Goal: Task Accomplishment & Management: Manage account settings

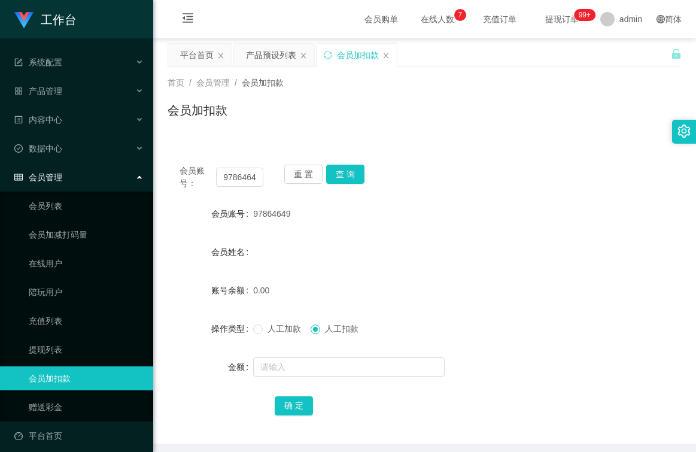
click at [296, 174] on button "重 置" at bounding box center [303, 174] width 38 height 19
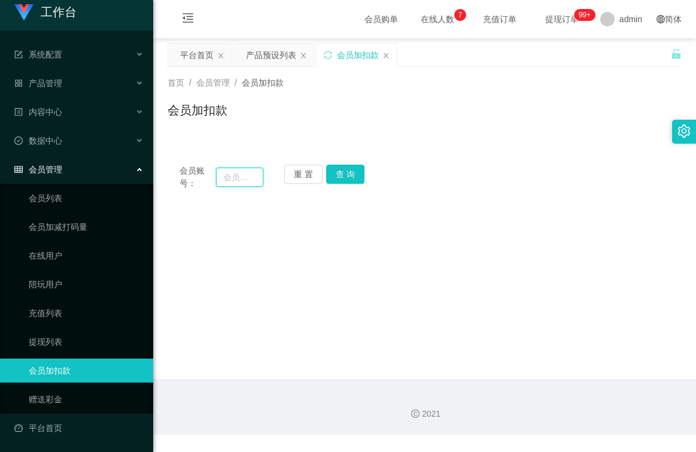
click at [242, 174] on input "text" at bounding box center [239, 177] width 47 height 19
type input "Kang1234"
click at [336, 173] on button "查 询" at bounding box center [345, 174] width 38 height 19
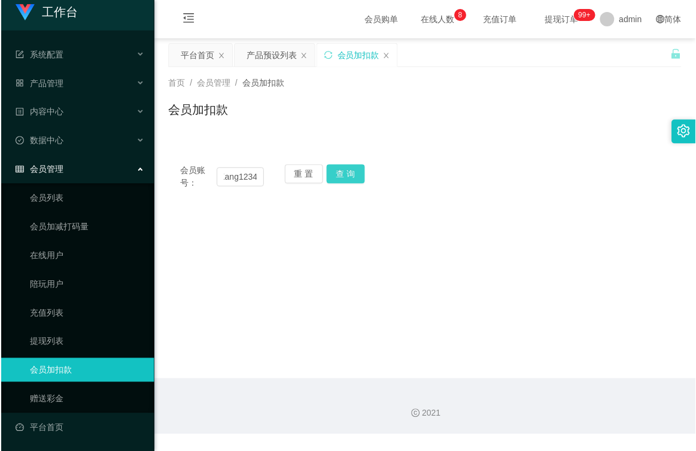
scroll to position [0, 0]
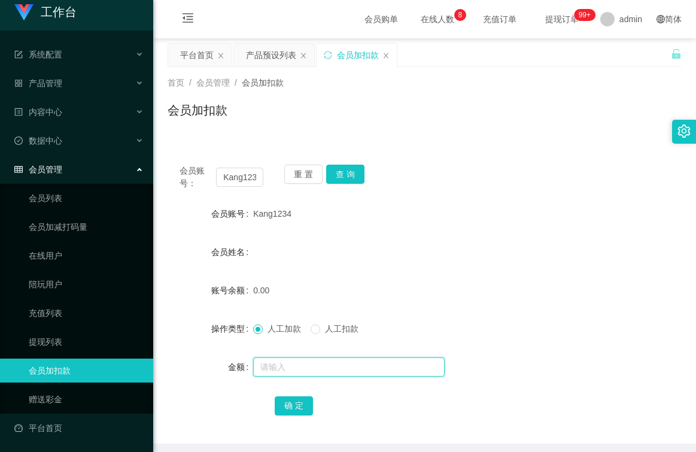
click at [284, 371] on input "text" at bounding box center [349, 366] width 192 height 19
type input "100"
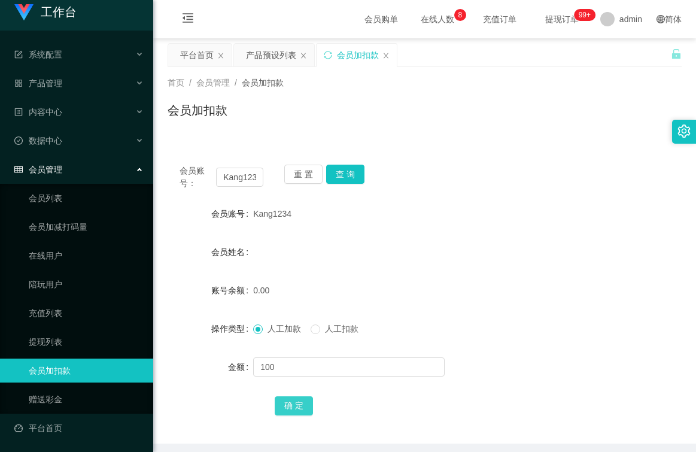
drag, startPoint x: 295, startPoint y: 411, endPoint x: 296, endPoint y: 399, distance: 11.5
click at [295, 410] on button "确 定" at bounding box center [294, 405] width 38 height 19
drag, startPoint x: 289, startPoint y: 212, endPoint x: 247, endPoint y: 216, distance: 41.5
click at [247, 216] on div "会员账号 Kang1234" at bounding box center [425, 214] width 514 height 24
copy div "会员账号 Kang1234"
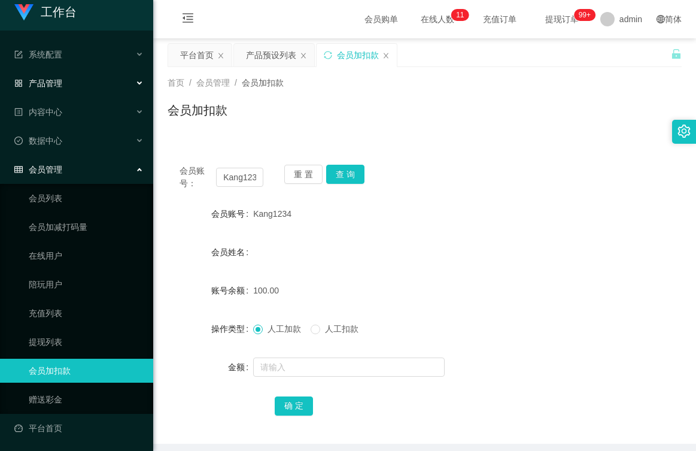
click at [60, 78] on span "产品管理" at bounding box center [38, 83] width 48 height 10
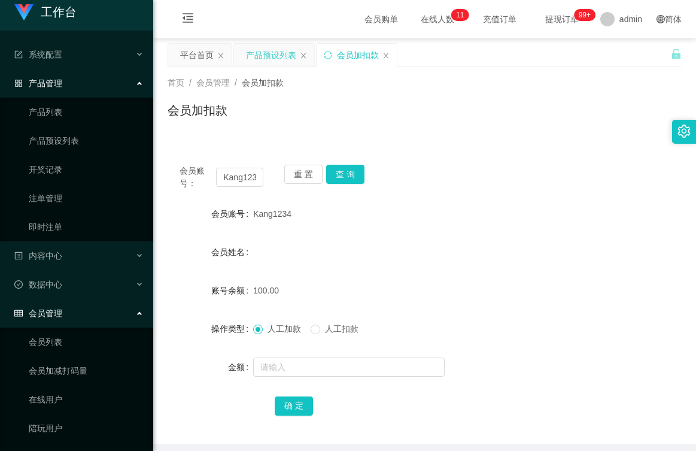
click at [272, 54] on div "产品预设列表" at bounding box center [271, 55] width 50 height 23
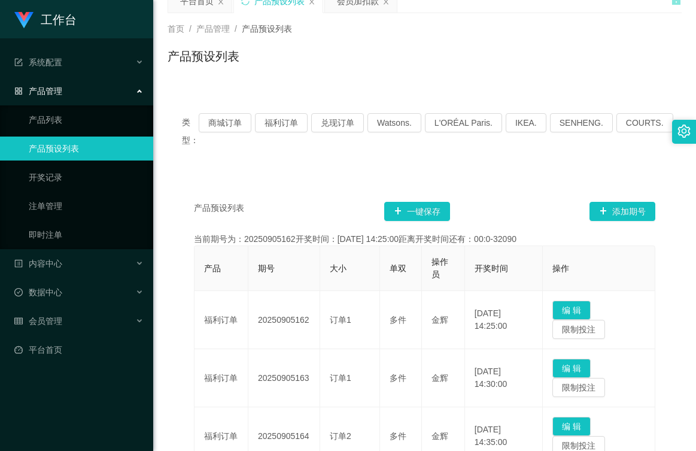
scroll to position [120, 0]
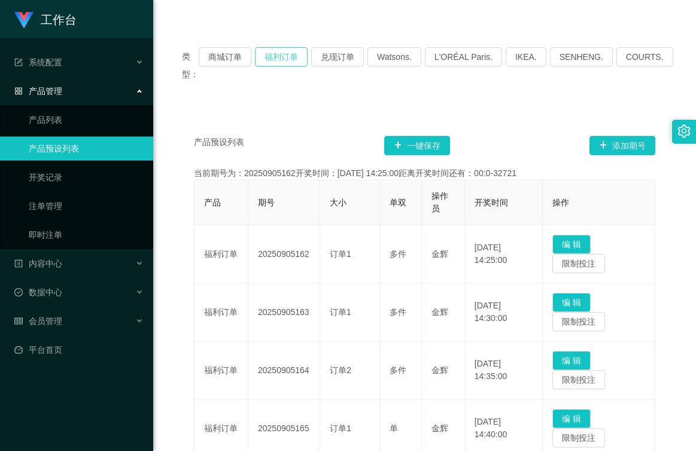
click at [290, 51] on button "福利订单" at bounding box center [281, 56] width 53 height 19
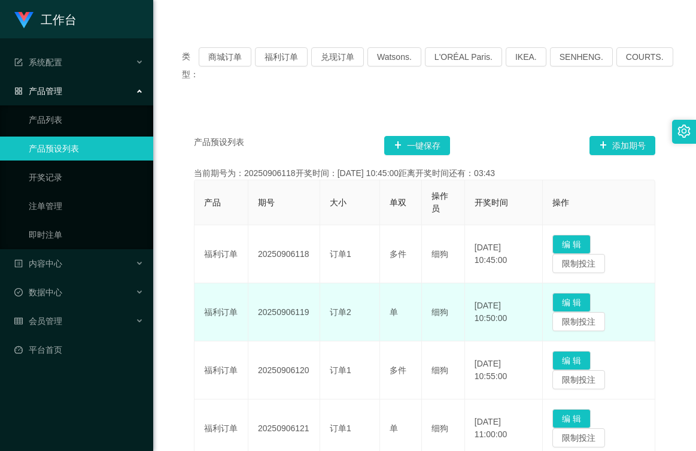
drag, startPoint x: 308, startPoint y: 312, endPoint x: 259, endPoint y: 312, distance: 49.1
click at [259, 312] on td "20250906119" at bounding box center [284, 312] width 72 height 58
drag, startPoint x: 259, startPoint y: 312, endPoint x: 278, endPoint y: 313, distance: 19.8
copy td "20250906119"
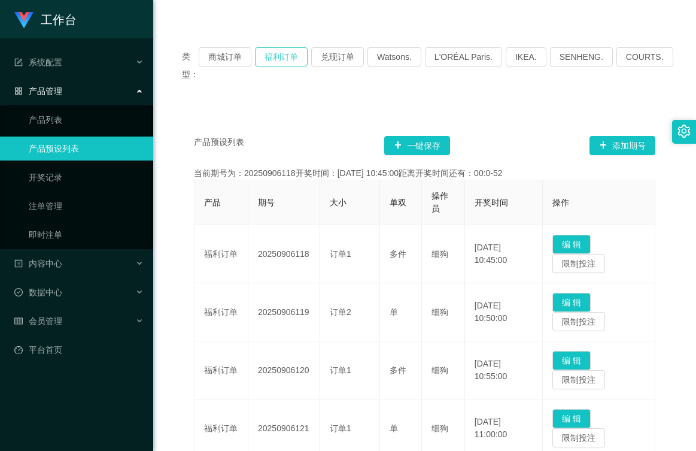
click at [297, 59] on button "福利订单" at bounding box center [281, 56] width 53 height 19
click at [54, 316] on span "会员管理" at bounding box center [38, 321] width 48 height 10
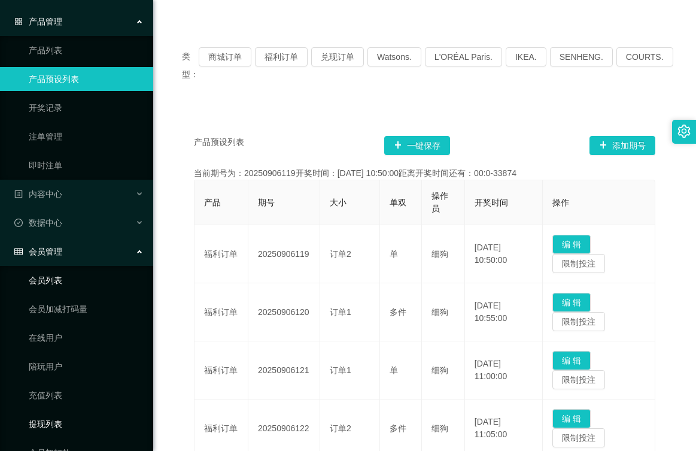
scroll to position [153, 0]
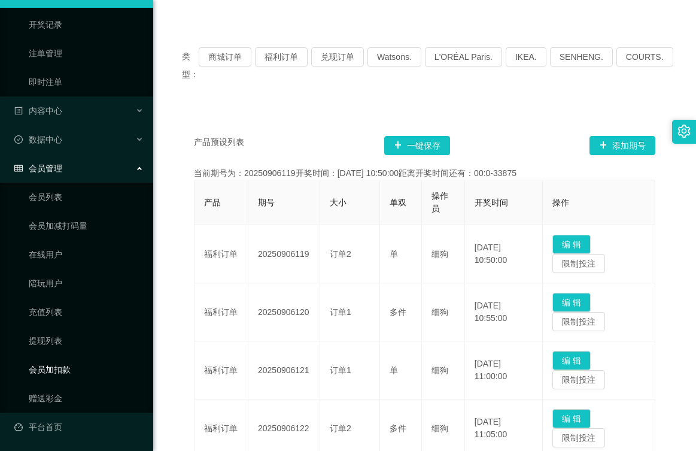
click at [68, 368] on link "会员加扣款" at bounding box center [86, 369] width 115 height 24
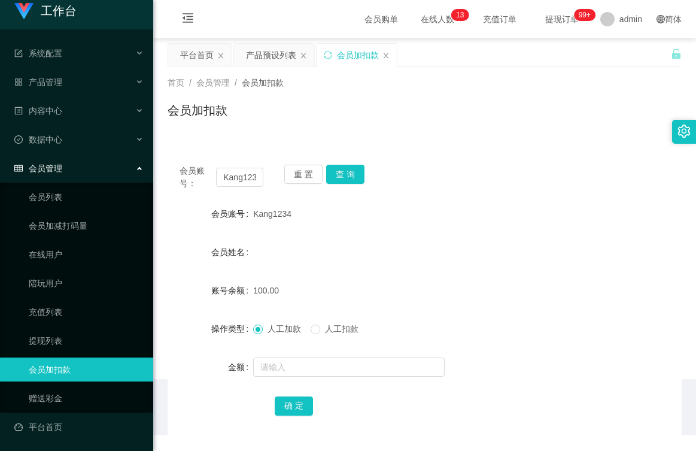
scroll to position [9, 0]
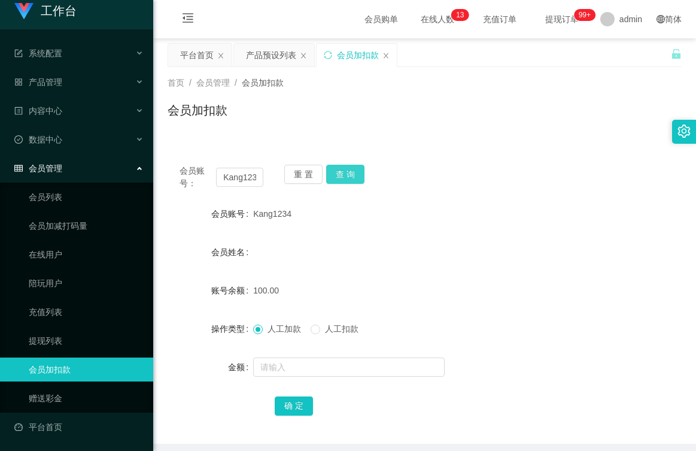
click at [343, 170] on button "查 询" at bounding box center [345, 174] width 38 height 19
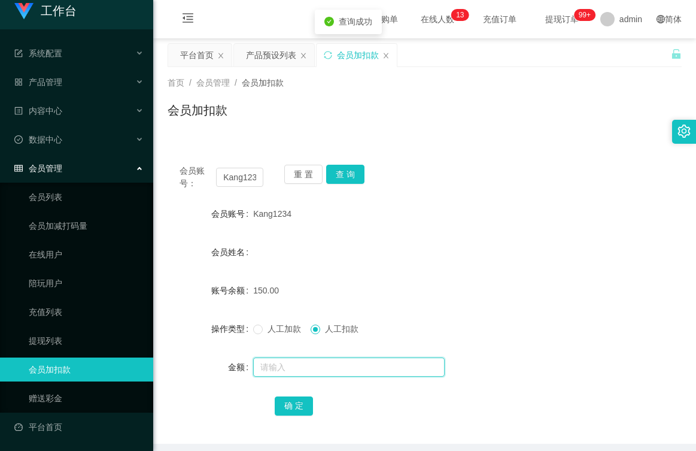
click at [318, 364] on input "text" at bounding box center [349, 366] width 192 height 19
type input "150"
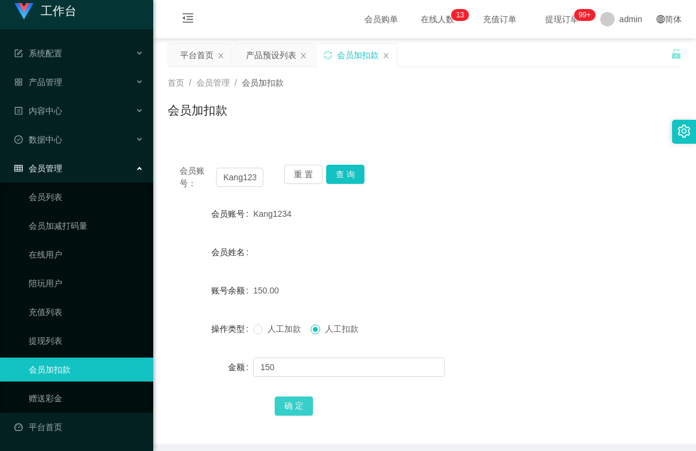
click at [311, 406] on button "确 定" at bounding box center [294, 405] width 38 height 19
click at [292, 412] on button "确 定" at bounding box center [294, 405] width 38 height 19
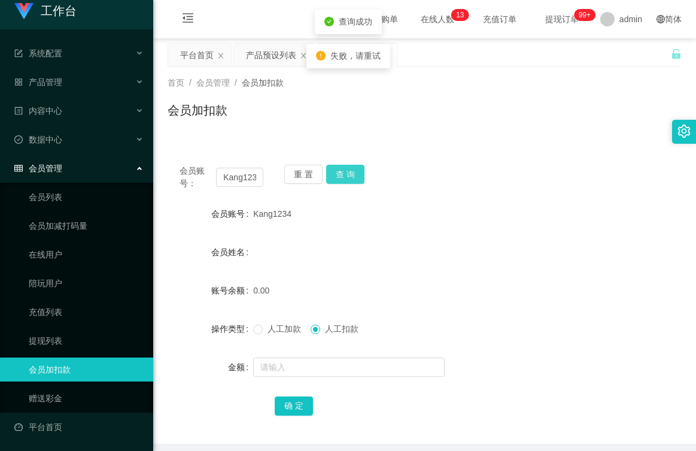
click at [341, 178] on button "查 询" at bounding box center [345, 174] width 38 height 19
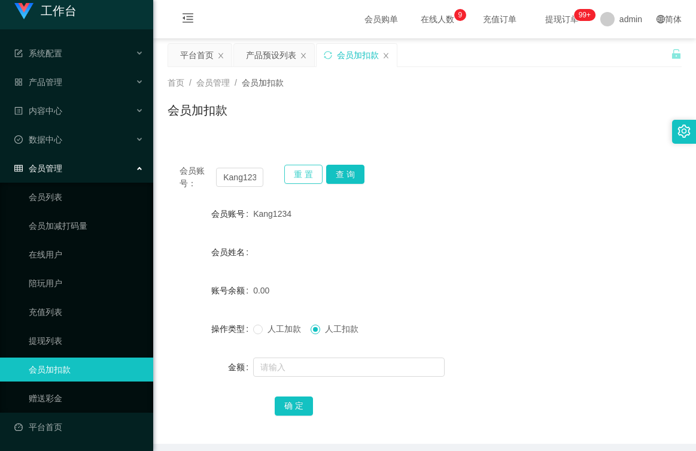
click at [296, 174] on button "重 置" at bounding box center [303, 174] width 38 height 19
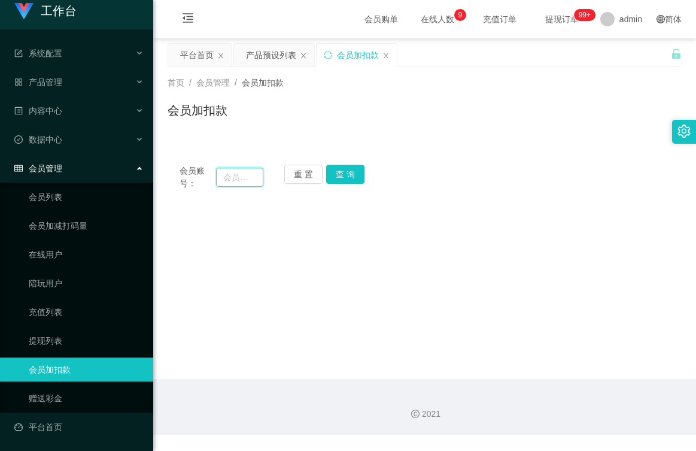
click at [250, 177] on input "text" at bounding box center [239, 177] width 47 height 19
click at [322, 115] on div "会员加扣款" at bounding box center [425, 115] width 514 height 28
click at [236, 177] on input "Aa" at bounding box center [239, 177] width 47 height 19
type input "Aassdd"
click at [345, 177] on button "查 询" at bounding box center [345, 174] width 38 height 19
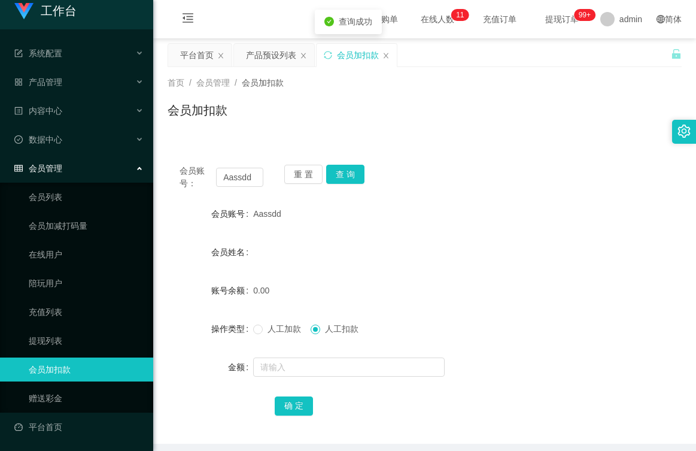
drag, startPoint x: 278, startPoint y: 214, endPoint x: 241, endPoint y: 214, distance: 37.1
click at [241, 214] on div "会员账号 [PERSON_NAME]" at bounding box center [425, 214] width 514 height 24
copy div "会员账号 [PERSON_NAME]"
click at [118, 13] on div "工作台" at bounding box center [76, 10] width 153 height 38
drag, startPoint x: 64, startPoint y: 85, endPoint x: 65, endPoint y: 91, distance: 6.0
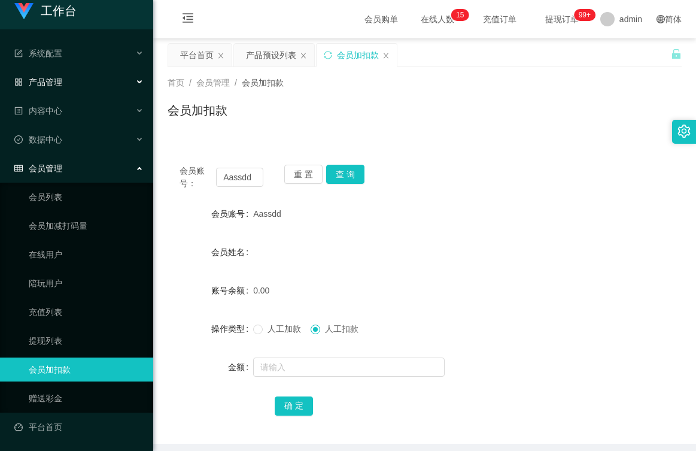
click at [64, 85] on div "产品管理" at bounding box center [76, 82] width 153 height 24
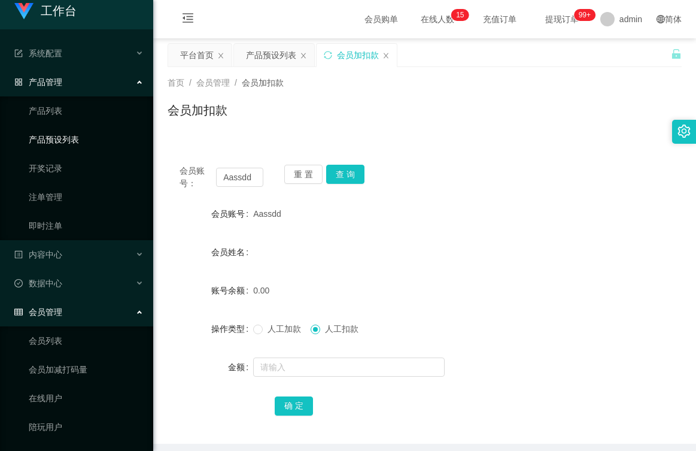
click at [80, 138] on link "产品预设列表" at bounding box center [86, 139] width 115 height 24
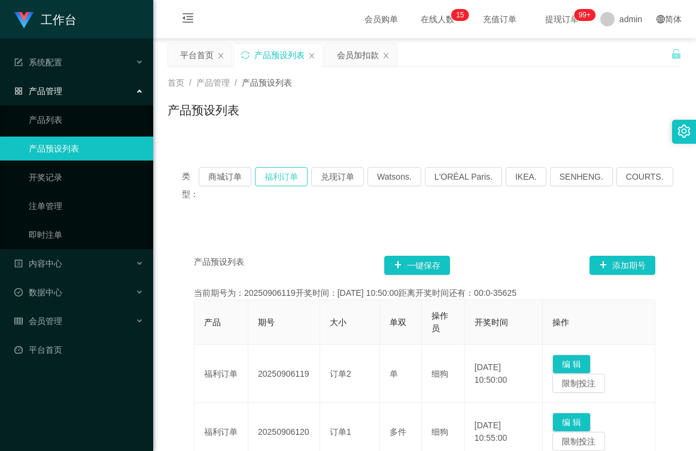
drag, startPoint x: 291, startPoint y: 172, endPoint x: 309, endPoint y: 165, distance: 19.3
click at [290, 172] on button "福利订单" at bounding box center [281, 176] width 53 height 19
click at [277, 54] on div "产品预设列表" at bounding box center [279, 55] width 50 height 23
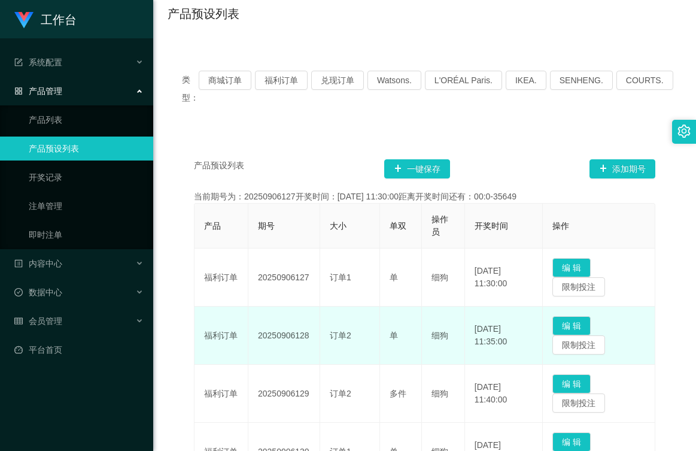
scroll to position [239, 0]
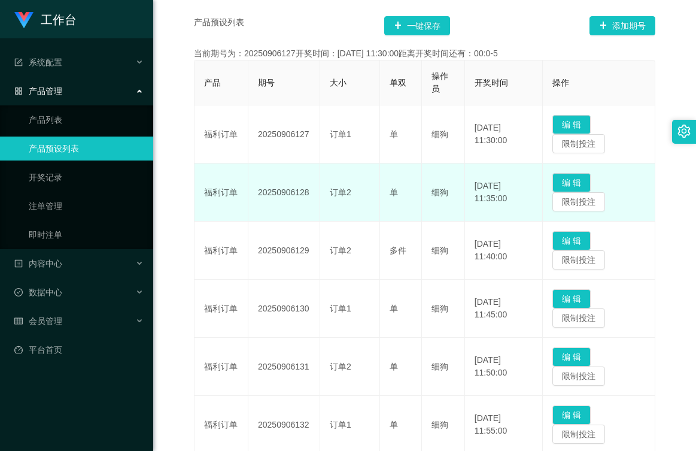
click at [309, 191] on td "20250906128" at bounding box center [284, 192] width 72 height 58
drag, startPoint x: 308, startPoint y: 191, endPoint x: 253, endPoint y: 196, distance: 55.3
click at [253, 196] on td "20250906128" at bounding box center [284, 192] width 72 height 58
drag, startPoint x: 253, startPoint y: 196, endPoint x: 290, endPoint y: 195, distance: 36.5
copy td "20250906128"
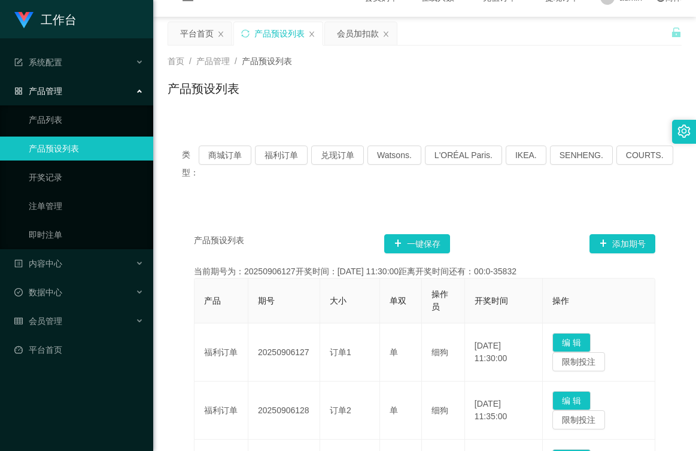
scroll to position [0, 0]
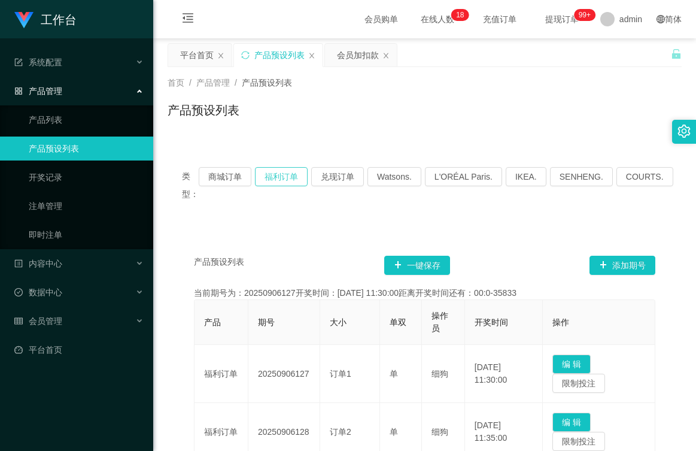
click at [287, 173] on button "福利订单" at bounding box center [281, 176] width 53 height 19
click at [291, 172] on button "福利订单" at bounding box center [281, 176] width 53 height 19
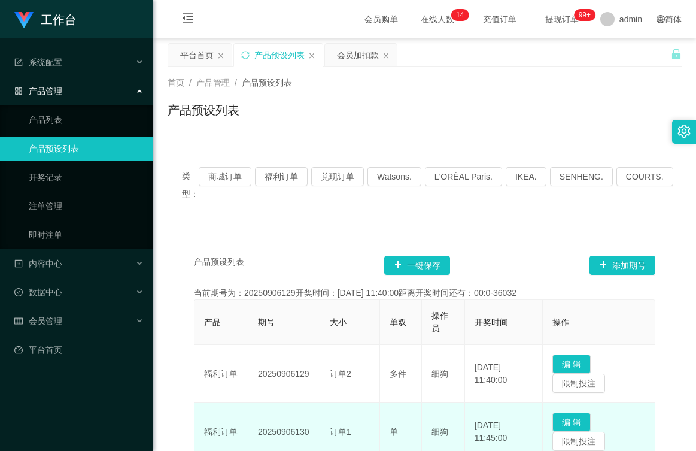
click at [311, 431] on td "20250906130" at bounding box center [284, 432] width 72 height 58
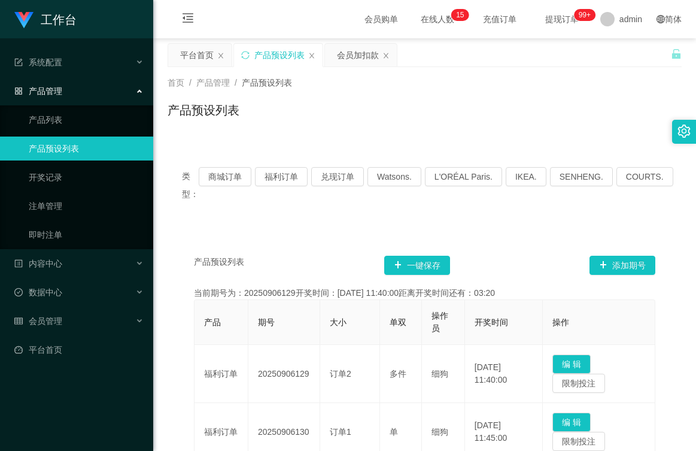
scroll to position [120, 0]
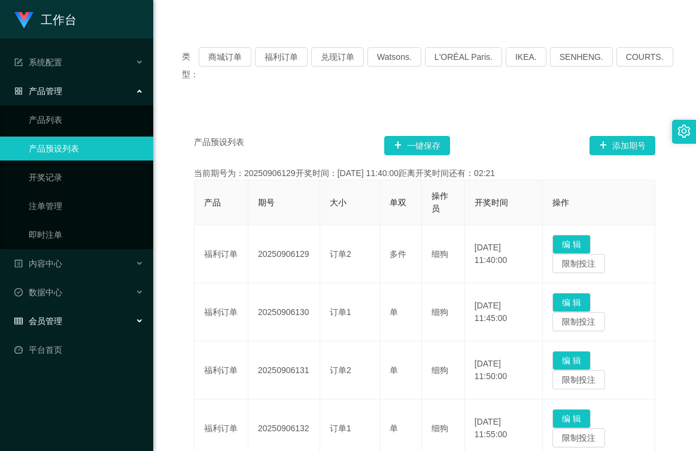
click at [32, 322] on span "会员管理" at bounding box center [38, 321] width 48 height 10
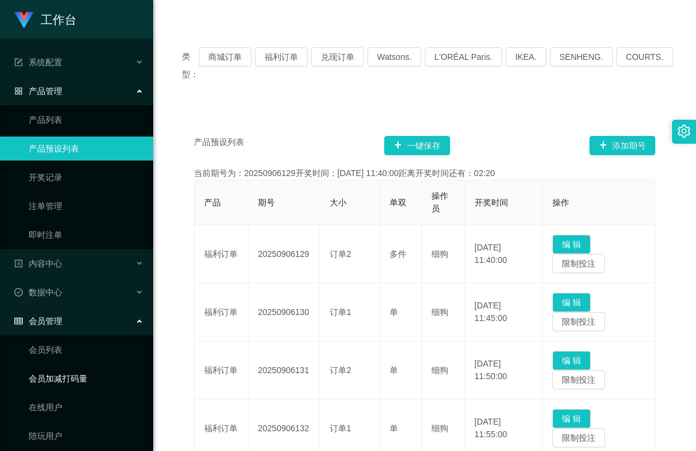
scroll to position [153, 0]
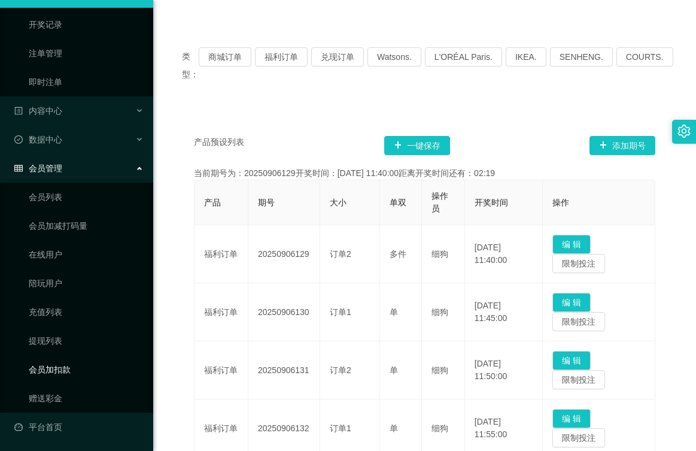
click at [67, 366] on link "会员加扣款" at bounding box center [86, 369] width 115 height 24
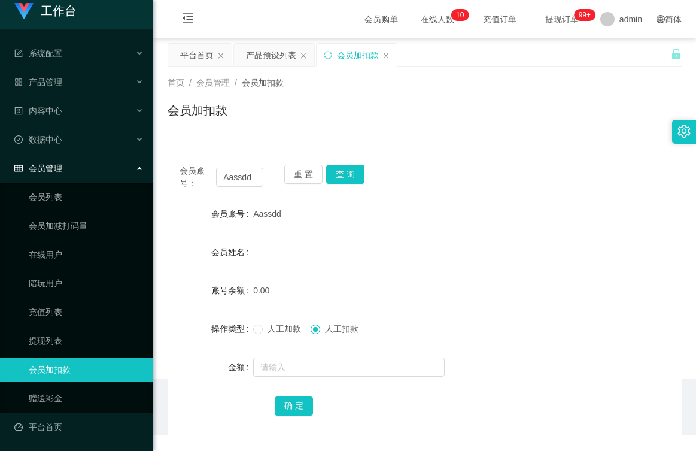
scroll to position [9, 0]
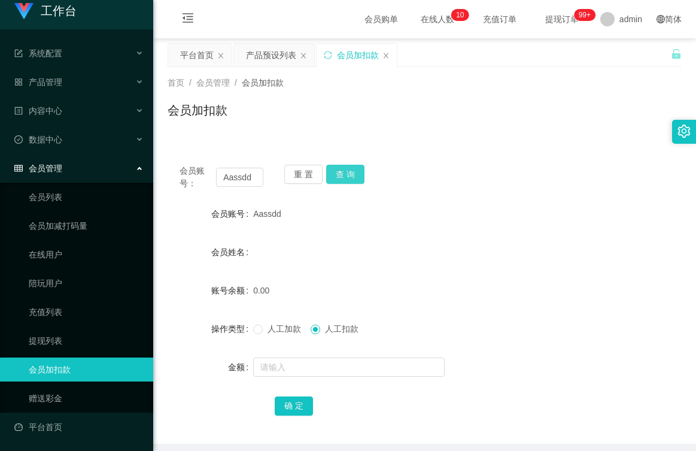
drag, startPoint x: 339, startPoint y: 174, endPoint x: 345, endPoint y: 206, distance: 32.3
click at [340, 175] on button "查 询" at bounding box center [345, 174] width 38 height 19
click at [283, 369] on input "text" at bounding box center [349, 366] width 192 height 19
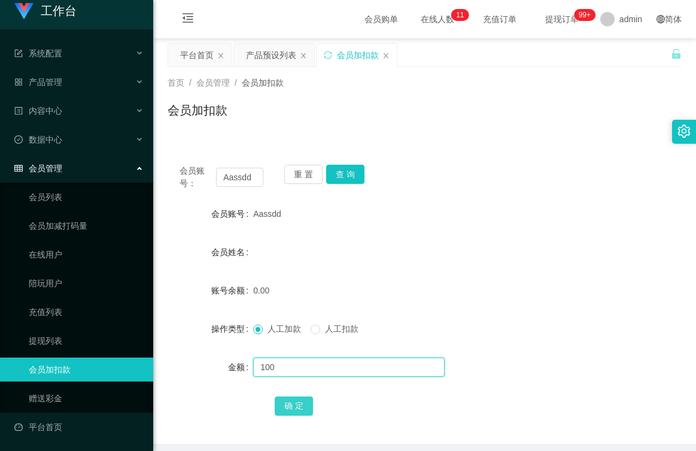
type input "100"
click at [297, 405] on button "确 定" at bounding box center [294, 405] width 38 height 19
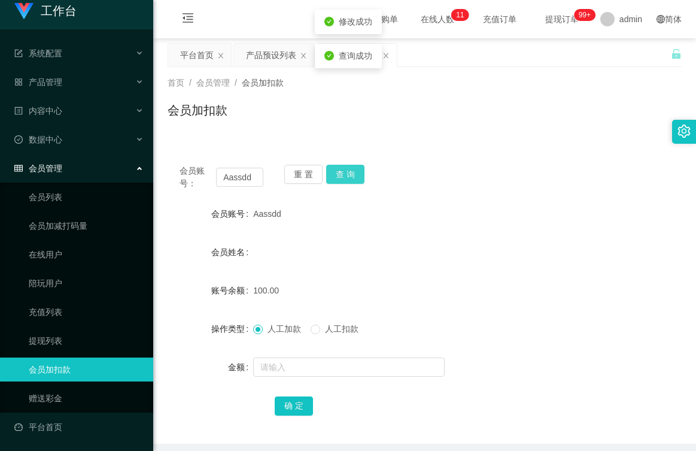
click at [345, 177] on button "查 询" at bounding box center [345, 174] width 38 height 19
click at [265, 52] on div "产品预设列表" at bounding box center [271, 55] width 50 height 23
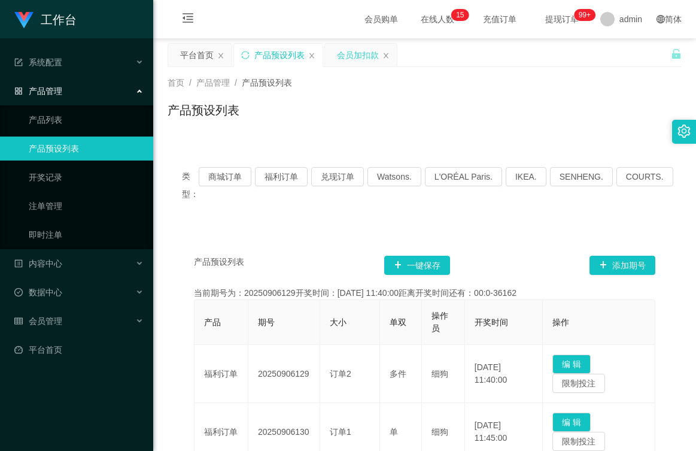
click at [348, 54] on div "会员加扣款" at bounding box center [358, 55] width 42 height 23
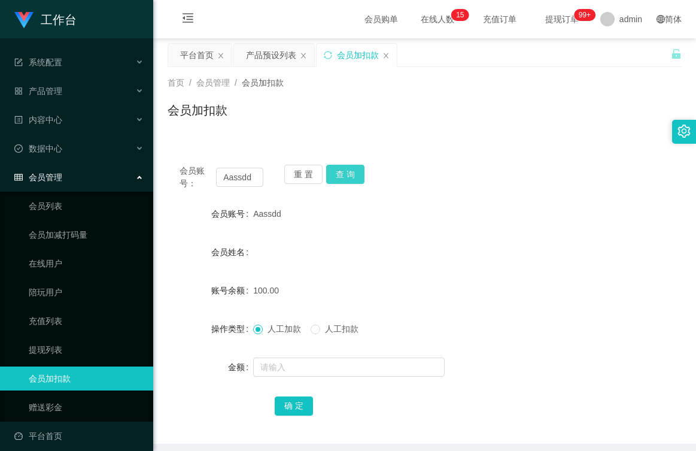
click at [343, 171] on button "查 询" at bounding box center [345, 174] width 38 height 19
click at [321, 369] on input "text" at bounding box center [349, 366] width 192 height 19
click at [317, 367] on input "text" at bounding box center [349, 366] width 192 height 19
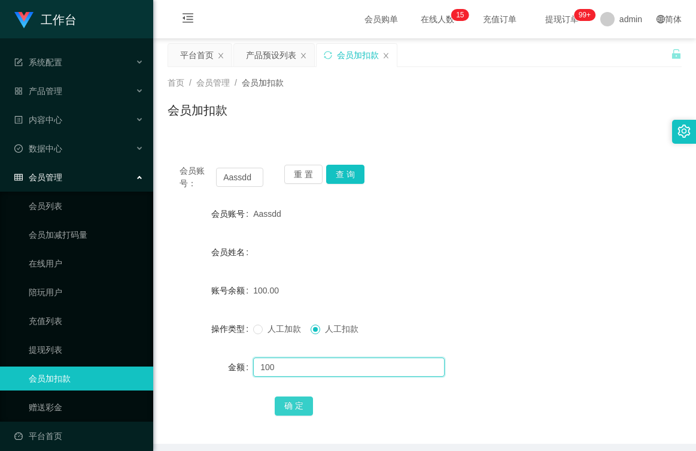
type input "100"
click at [292, 400] on button "确 定" at bounding box center [294, 405] width 38 height 19
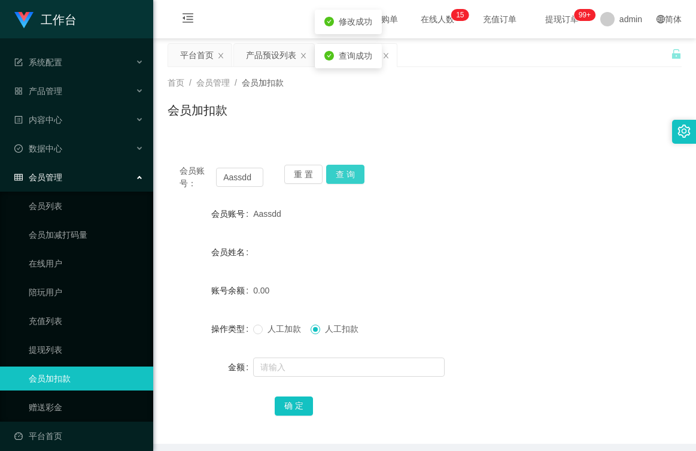
click at [346, 174] on button "查 询" at bounding box center [345, 174] width 38 height 19
